Goal: Information Seeking & Learning: Learn about a topic

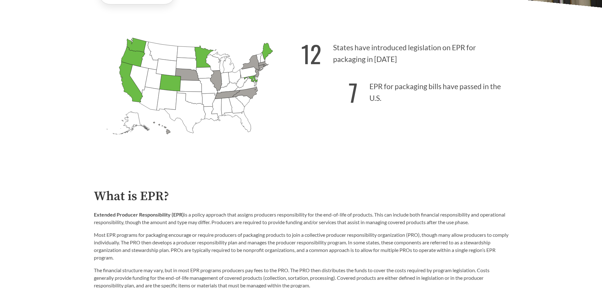
scroll to position [284, 0]
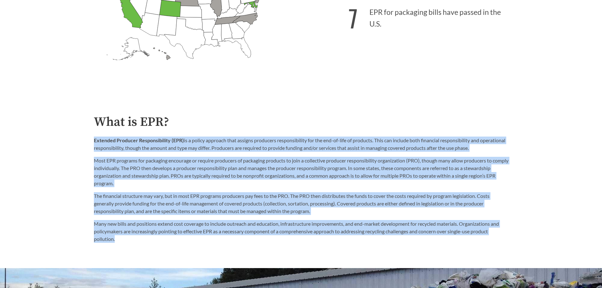
drag, startPoint x: 119, startPoint y: 243, endPoint x: 85, endPoint y: 141, distance: 106.9
copy div "Loremips Dolorsit Ametconsectetu (ADI) el s doeius temporin utla etdolor magnaa…"
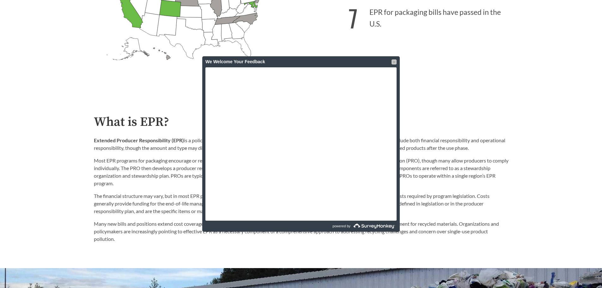
click at [395, 61] on div at bounding box center [393, 61] width 5 height 5
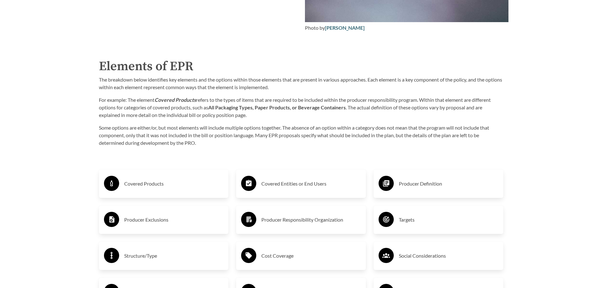
scroll to position [1042, 0]
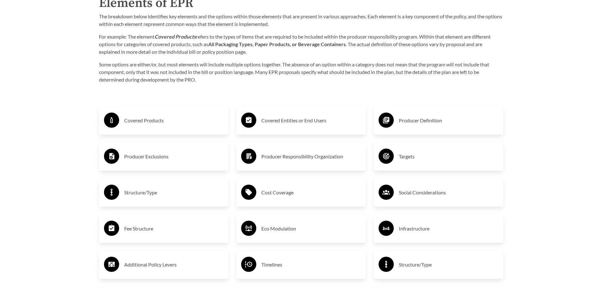
click at [138, 122] on h3 "Covered Products" at bounding box center [173, 120] width 99 height 10
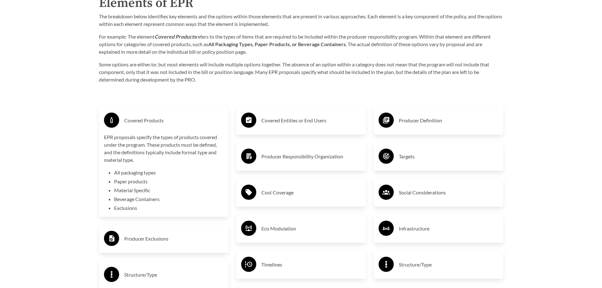
click at [152, 241] on h3 "Producer Exclusions" at bounding box center [173, 238] width 99 height 10
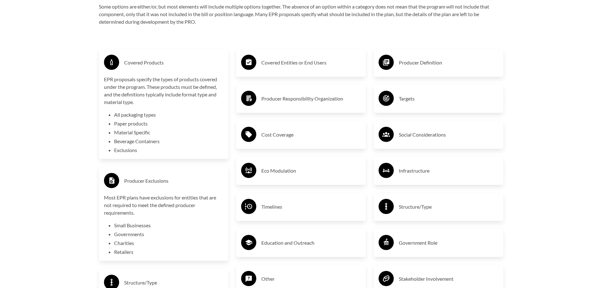
scroll to position [1105, 0]
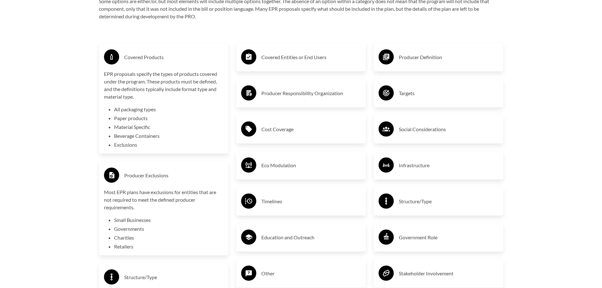
click at [143, 222] on li "Small Businesses" at bounding box center [169, 220] width 110 height 8
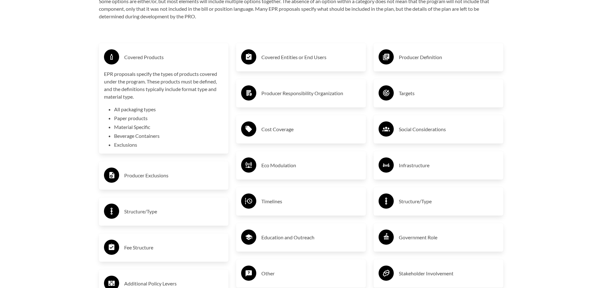
click at [142, 215] on h3 "Structure/Type" at bounding box center [173, 211] width 99 height 10
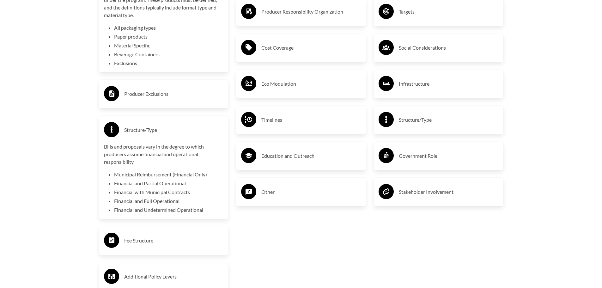
scroll to position [1200, 0]
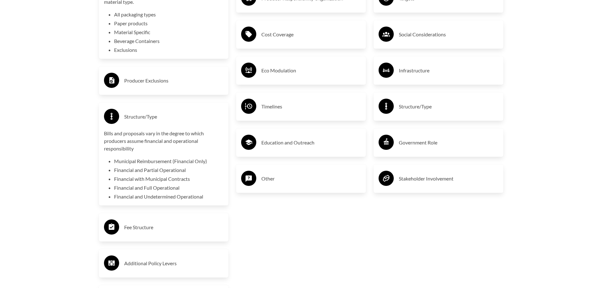
click at [147, 231] on h3 "Fee Structure" at bounding box center [173, 227] width 99 height 10
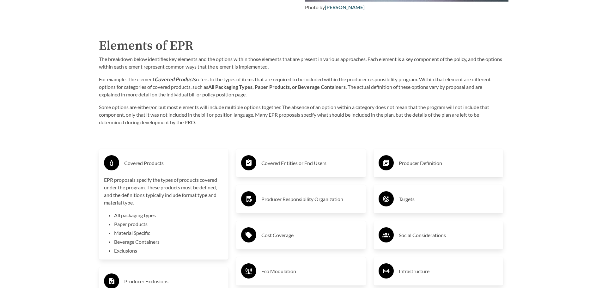
scroll to position [1011, 0]
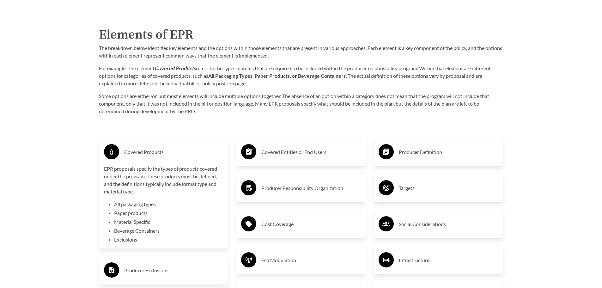
click at [281, 227] on h3 "Cost Coverage" at bounding box center [310, 224] width 99 height 10
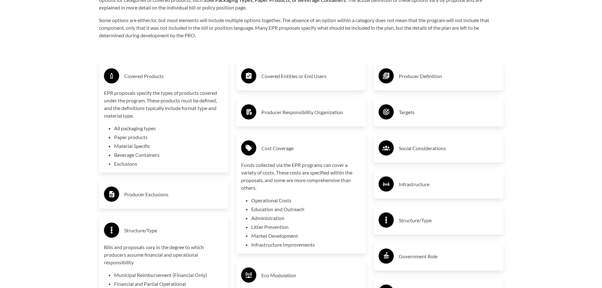
scroll to position [1105, 0]
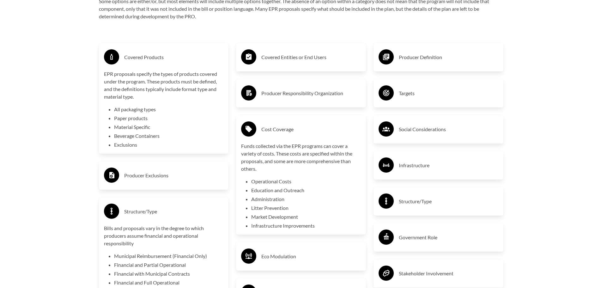
click at [405, 60] on h3 "Producer Definition" at bounding box center [448, 57] width 99 height 10
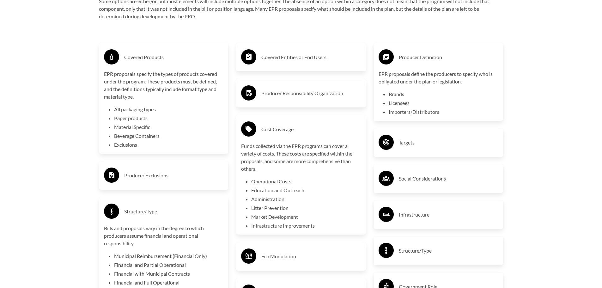
click at [410, 182] on h3 "Social Considerations" at bounding box center [448, 178] width 99 height 10
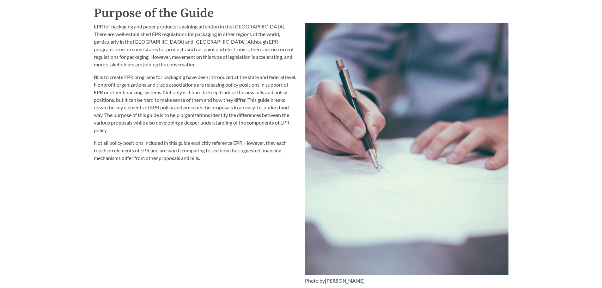
scroll to position [505, 0]
